Goal: Task Accomplishment & Management: Complete application form

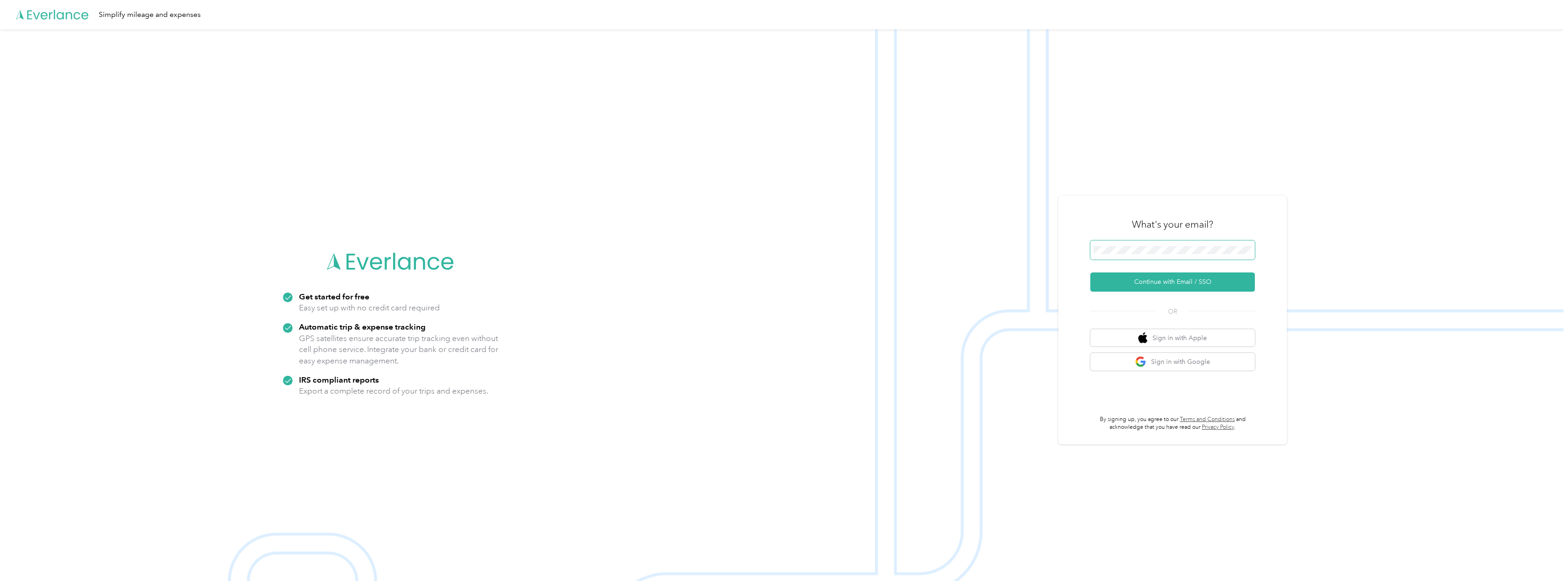
click at [1116, 254] on span at bounding box center [1172, 250] width 165 height 19
click at [1175, 286] on button "Continue with Email / SSO" at bounding box center [1172, 281] width 165 height 19
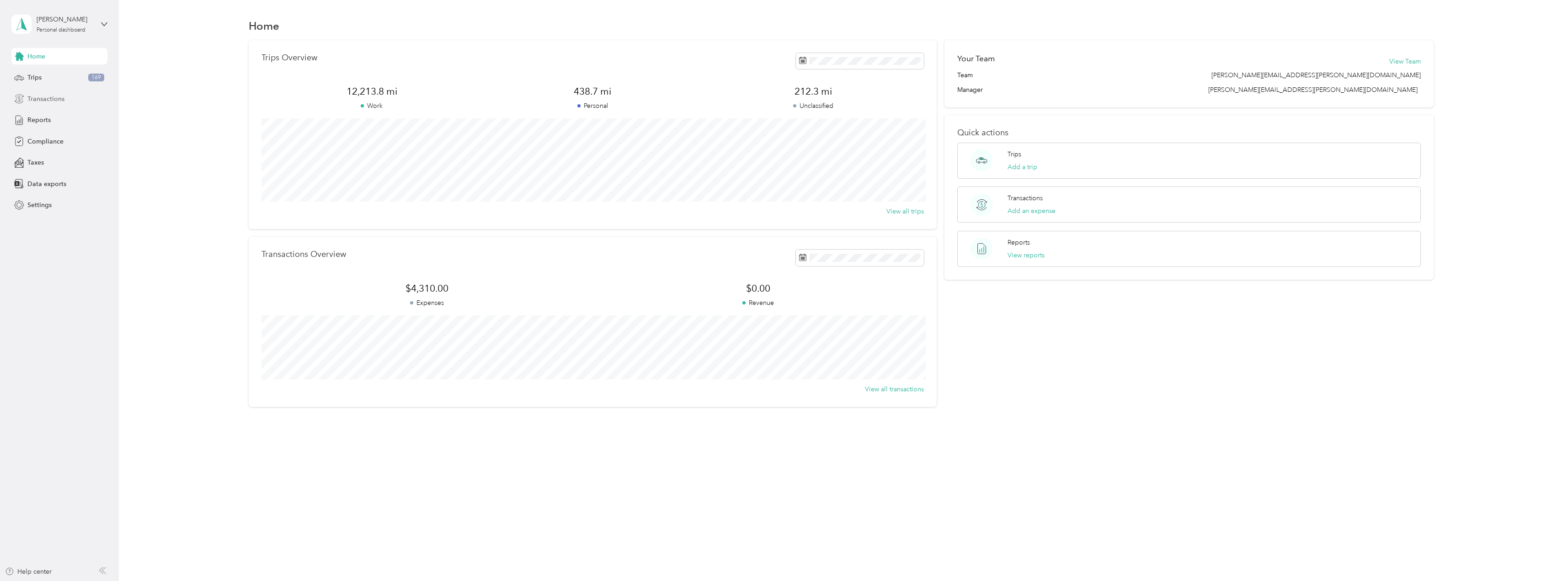
click at [46, 98] on span "Transactions" at bounding box center [46, 99] width 37 height 10
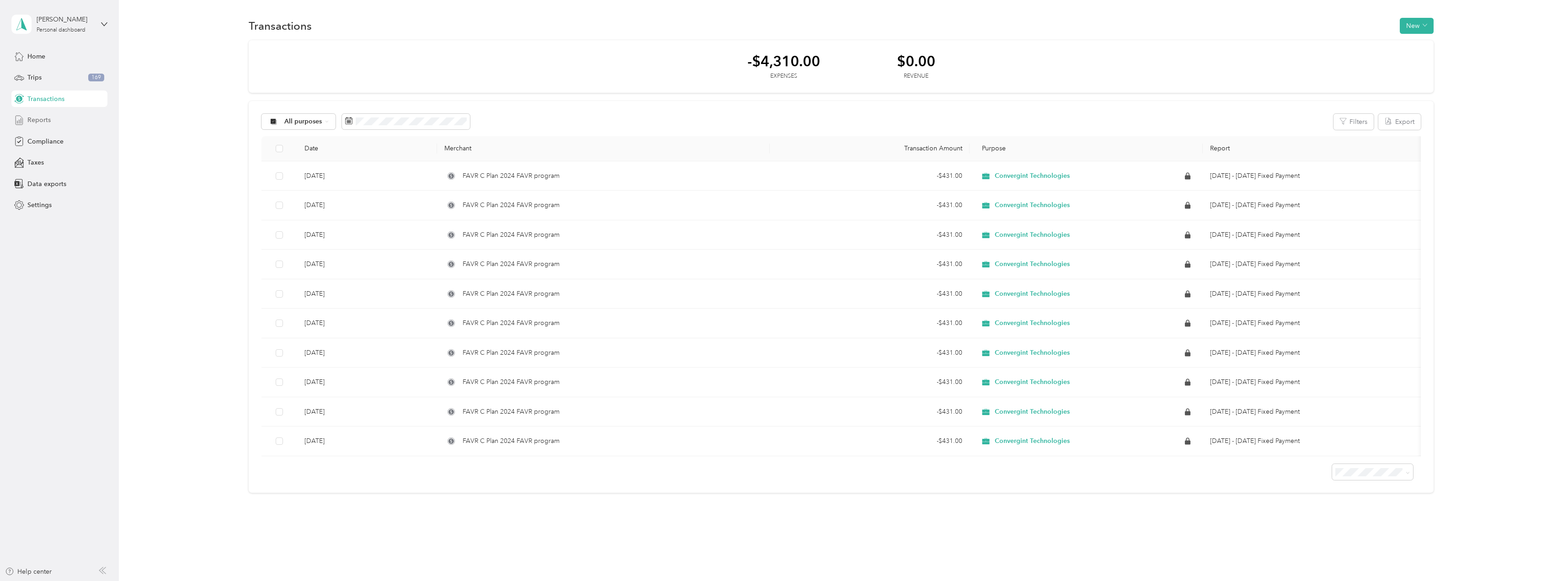
click at [52, 117] on div "Reports" at bounding box center [59, 120] width 96 height 17
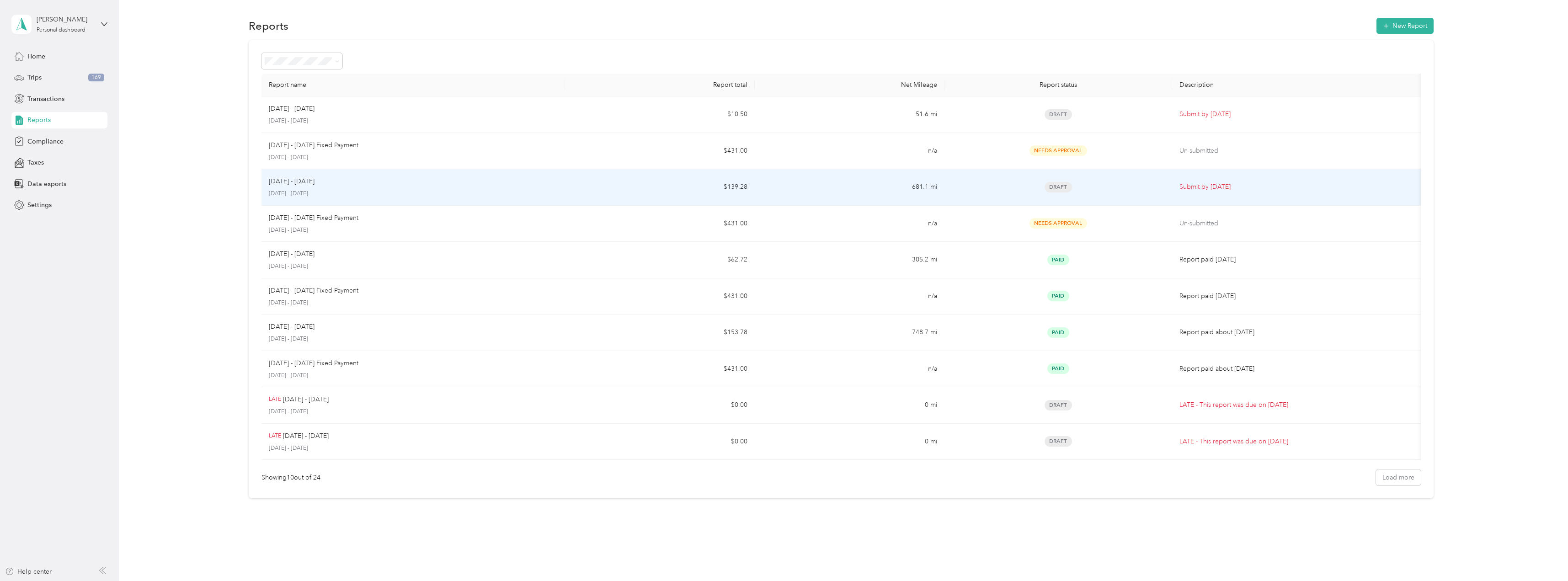
click at [1060, 185] on span "Draft" at bounding box center [1058, 187] width 28 height 10
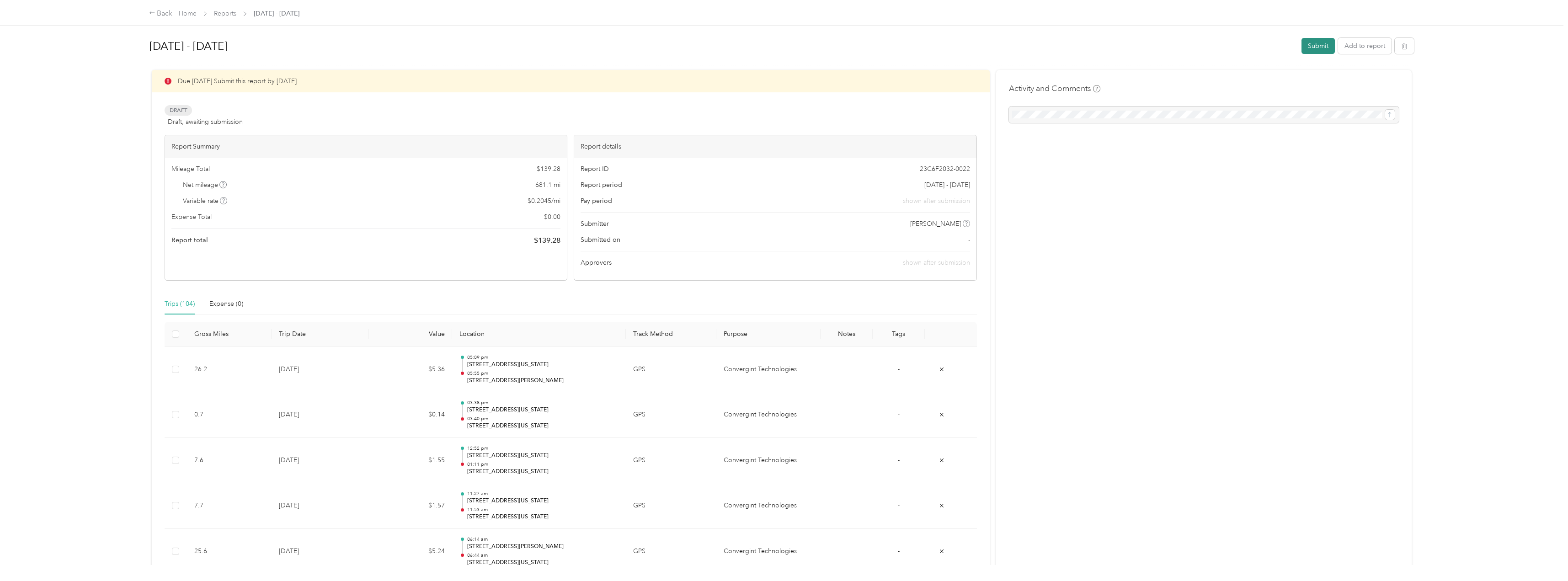
click at [1315, 50] on button "Submit" at bounding box center [1318, 46] width 34 height 16
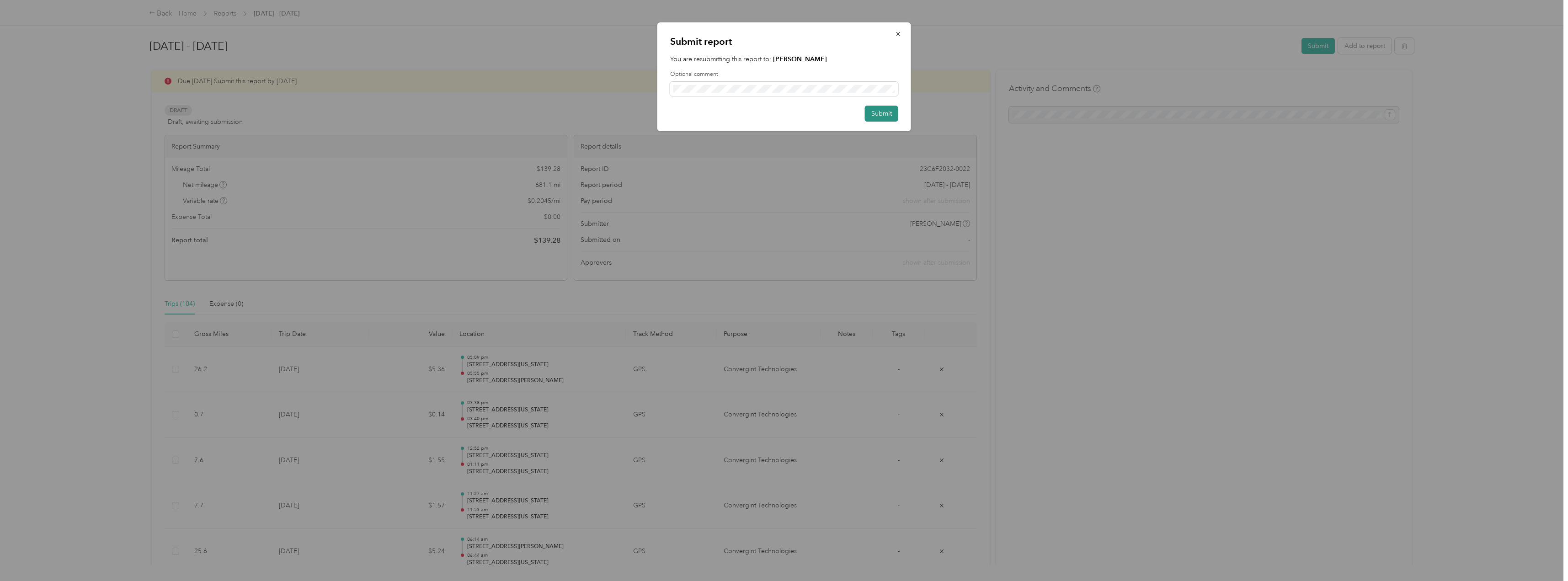
click at [881, 118] on button "Submit" at bounding box center [881, 114] width 34 height 16
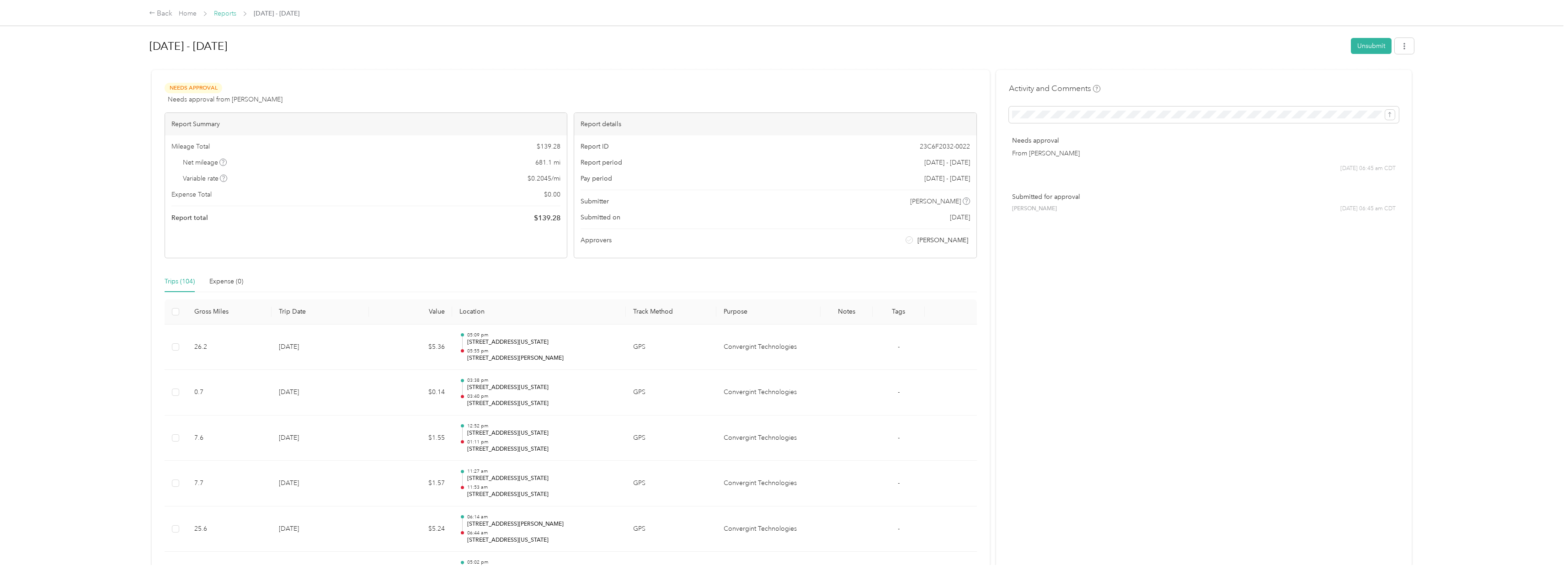
click at [225, 13] on link "Reports" at bounding box center [225, 13] width 23 height 8
